Goal: Information Seeking & Learning: Learn about a topic

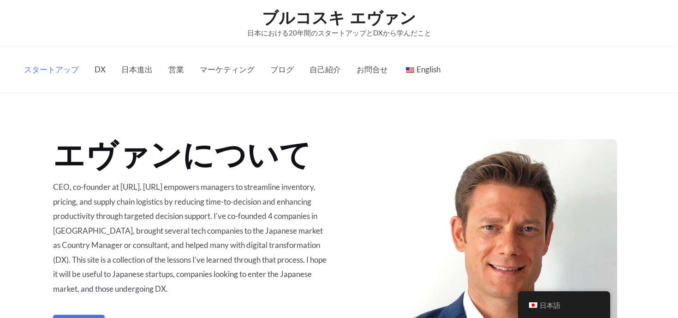
click at [57, 64] on link "スタートアップ" at bounding box center [51, 70] width 71 height 46
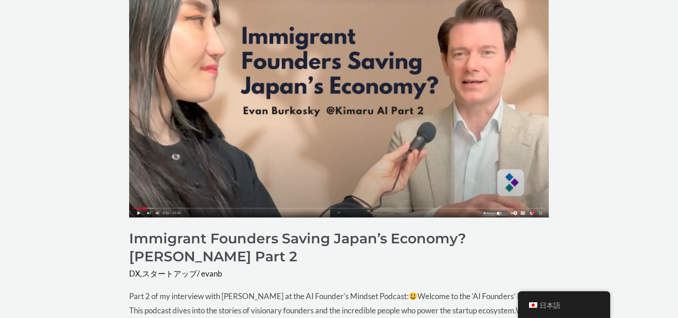
scroll to position [207, 0]
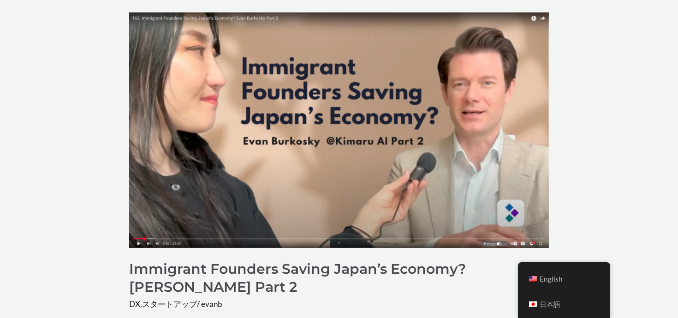
click at [552, 310] on div "English 日本語" at bounding box center [564, 291] width 92 height 56
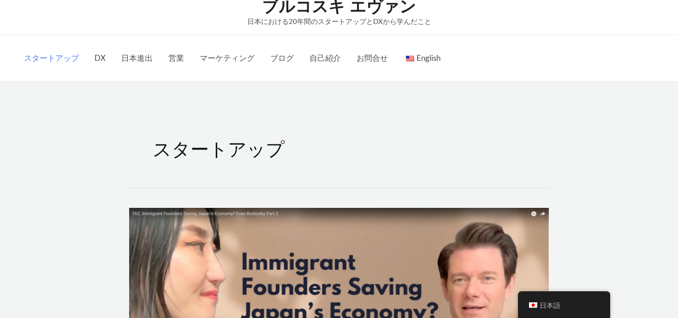
scroll to position [0, 0]
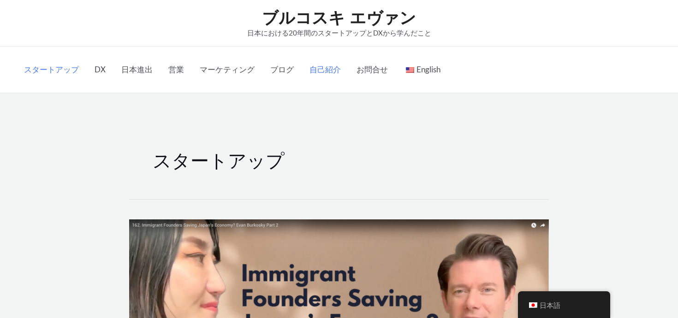
click at [322, 64] on link "自己紹介" at bounding box center [325, 70] width 47 height 46
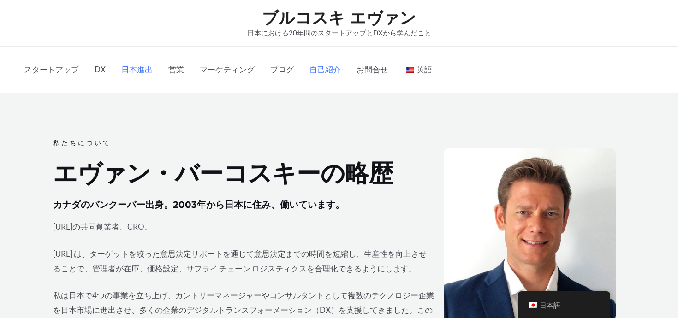
click at [137, 70] on link "日本進出" at bounding box center [136, 70] width 47 height 46
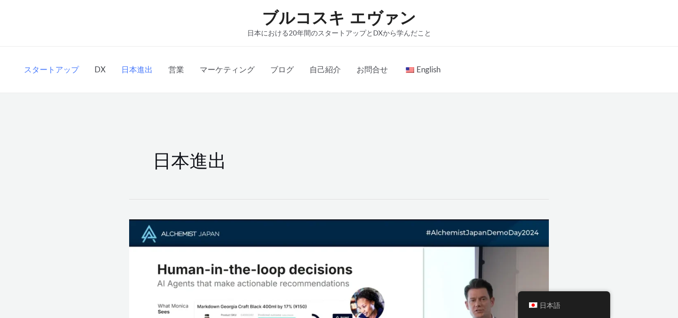
click at [65, 68] on link "スタートアップ" at bounding box center [51, 70] width 71 height 46
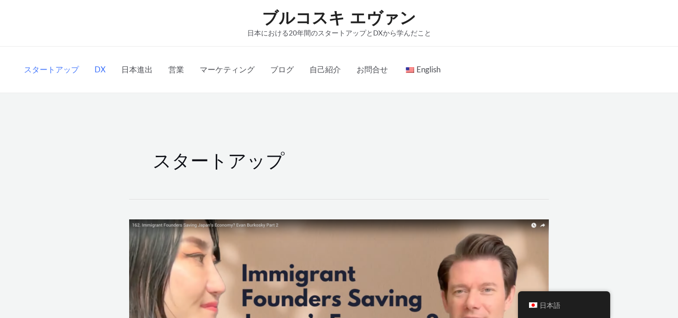
click at [102, 66] on link "DX" at bounding box center [100, 70] width 27 height 46
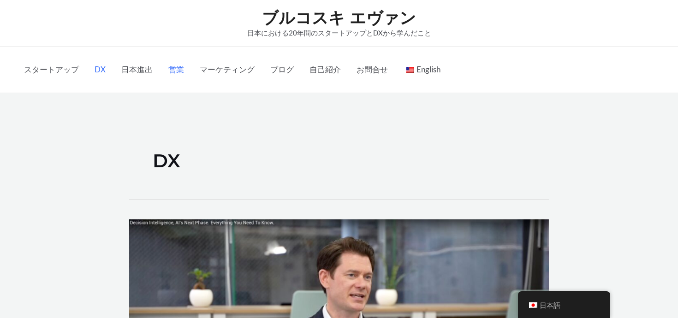
click at [176, 68] on link "営業" at bounding box center [176, 70] width 31 height 46
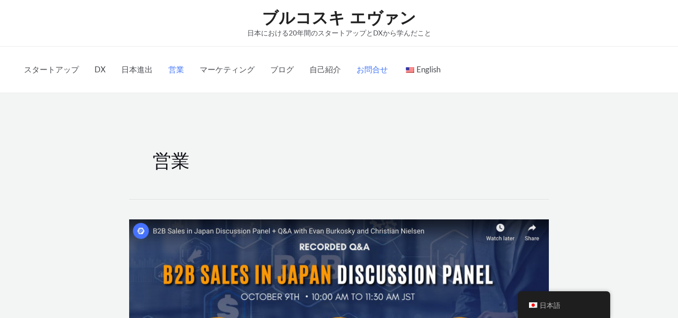
click at [372, 69] on link "お問合せ" at bounding box center [372, 70] width 47 height 46
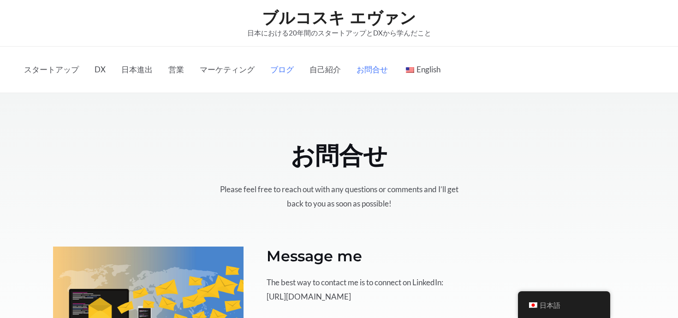
click at [276, 68] on link "ブログ" at bounding box center [282, 70] width 39 height 46
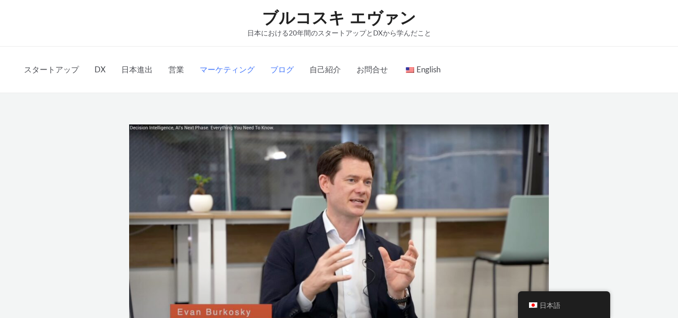
click at [236, 70] on link "マーケティング" at bounding box center [227, 70] width 71 height 46
